Goal: Find contact information: Find contact information

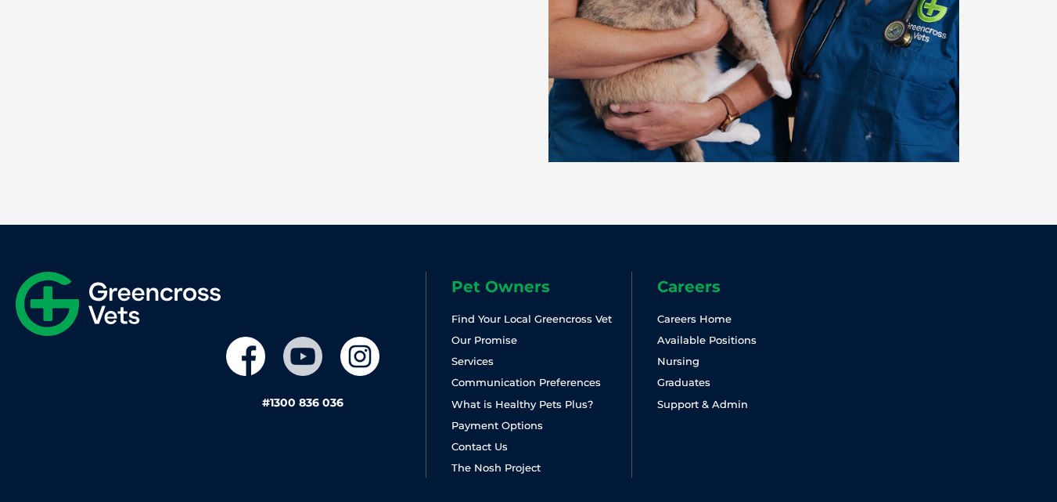
scroll to position [3480, 0]
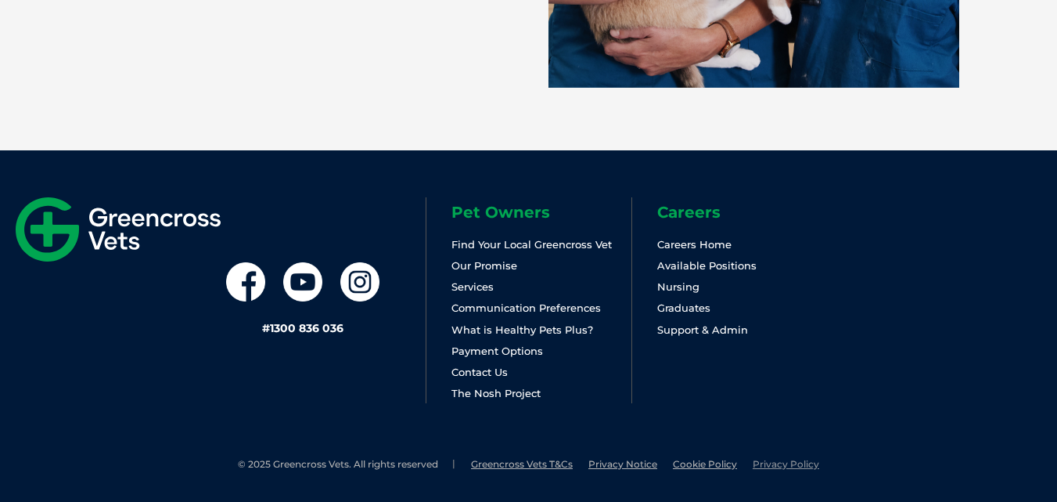
click at [772, 464] on link "Privacy Policy" at bounding box center [786, 464] width 67 height 12
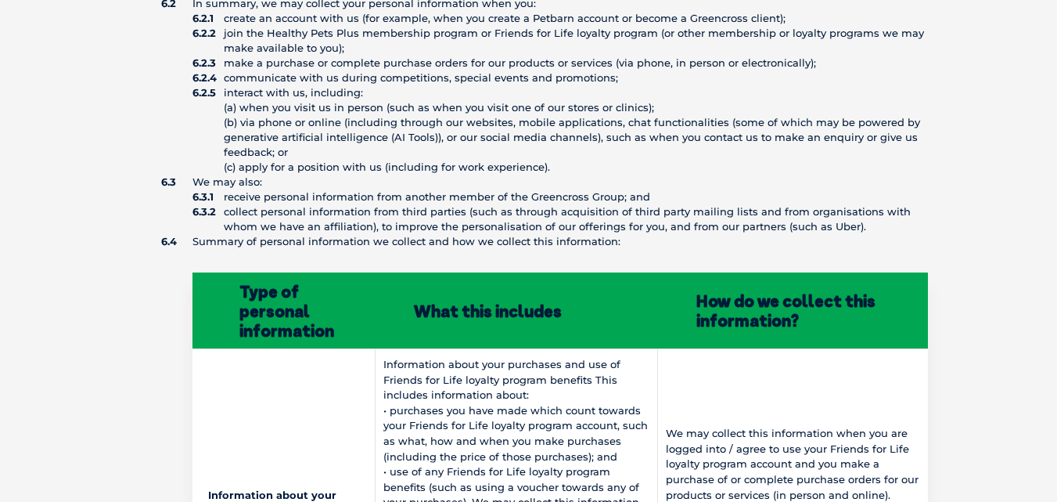
scroll to position [10385, 0]
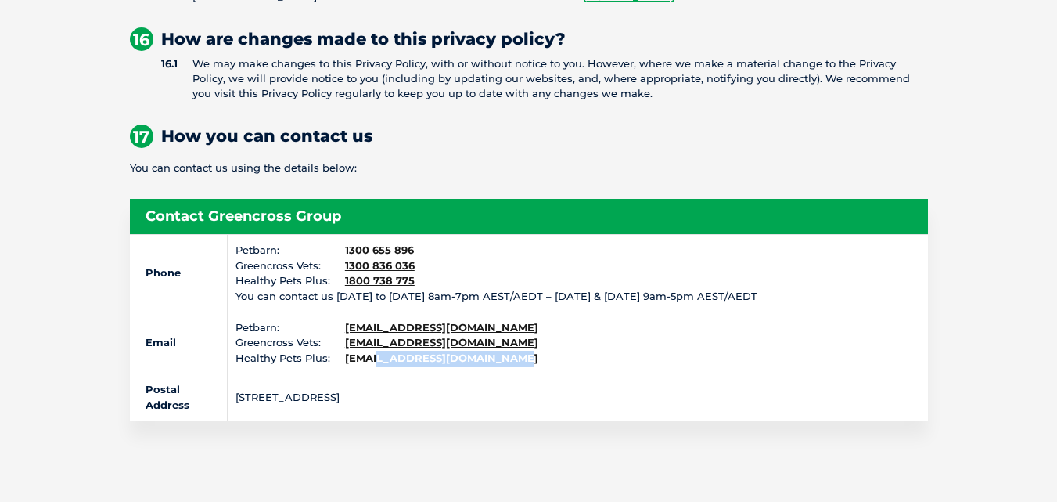
drag, startPoint x: 524, startPoint y: 283, endPoint x: 376, endPoint y: 290, distance: 147.3
click at [376, 312] on td "Petbarn: [EMAIL_ADDRESS][DOMAIN_NAME] Greencross Vets: [EMAIL_ADDRESS][DOMAIN_N…" at bounding box center [577, 343] width 701 height 63
drag, startPoint x: 502, startPoint y: 261, endPoint x: 373, endPoint y: 265, distance: 128.4
click at [373, 335] on div "[EMAIL_ADDRESS][DOMAIN_NAME]" at bounding box center [632, 343] width 575 height 16
copy link "@[DOMAIN_NAME]"
